Goal: Information Seeking & Learning: Check status

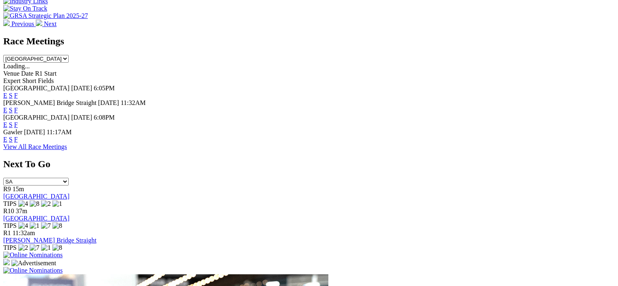
scroll to position [366, 0]
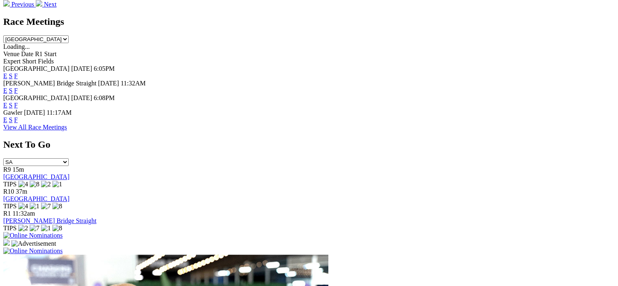
click at [67, 124] on link "View All Race Meetings" at bounding box center [35, 126] width 64 height 7
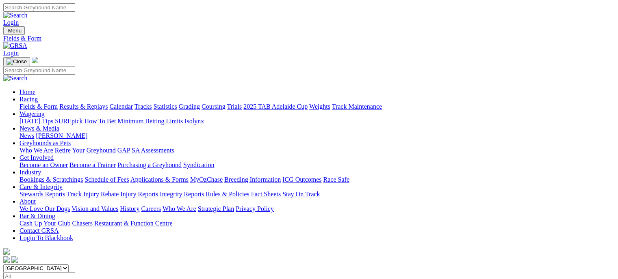
click at [97, 103] on link "Results & Replays" at bounding box center [83, 106] width 48 height 7
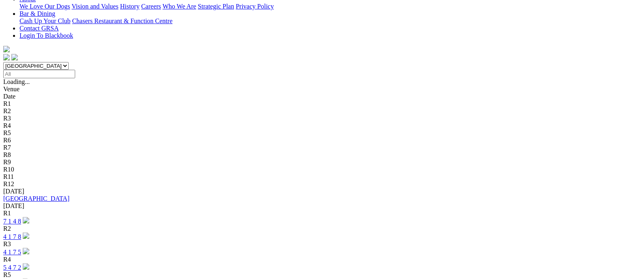
scroll to position [203, 0]
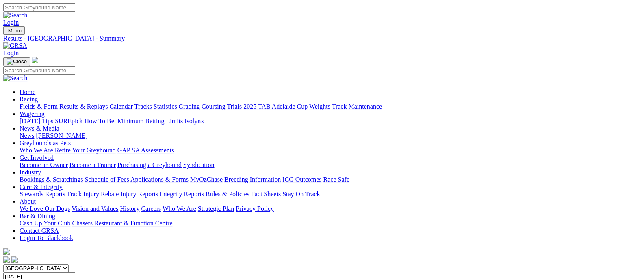
click at [28, 103] on link "Fields & Form" at bounding box center [38, 106] width 38 height 7
click at [26, 103] on link "Fields & Form" at bounding box center [38, 106] width 38 height 7
click at [133, 103] on link "Calendar" at bounding box center [121, 106] width 24 height 7
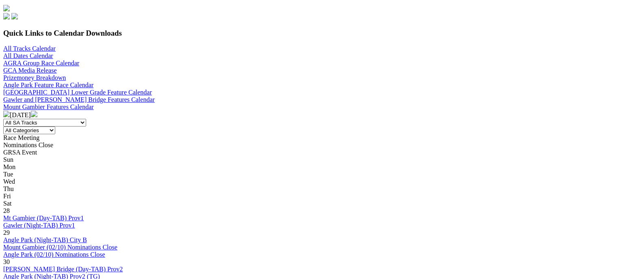
scroll to position [284, 0]
